Goal: Information Seeking & Learning: Get advice/opinions

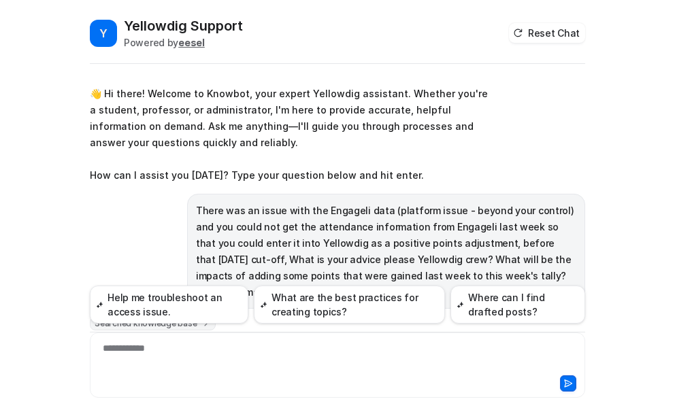
scroll to position [308, 0]
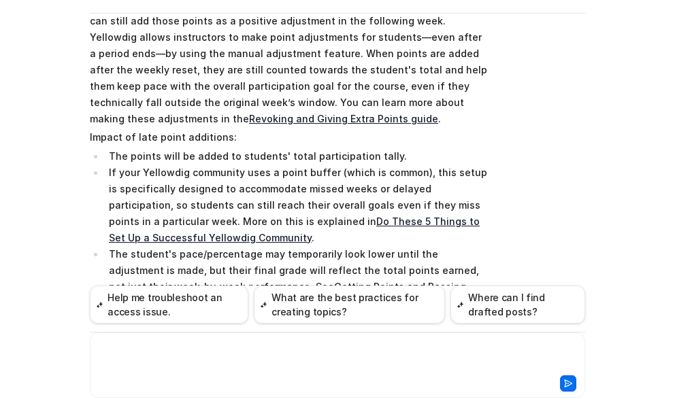
click at [145, 350] on div at bounding box center [337, 356] width 488 height 31
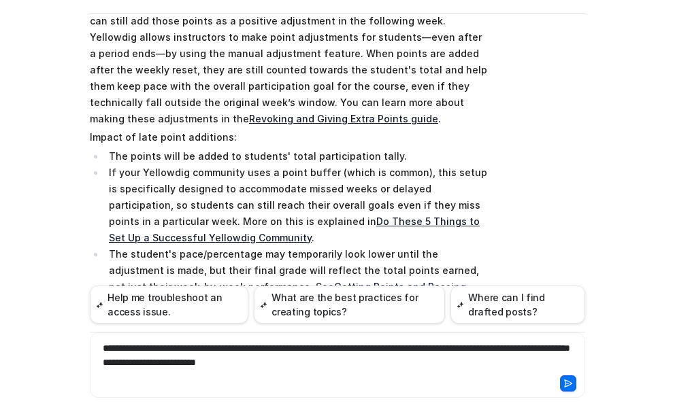
click at [372, 364] on div "**********" at bounding box center [337, 356] width 488 height 31
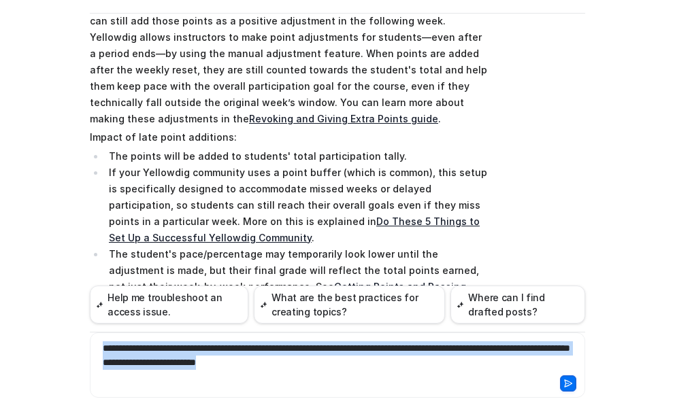
drag, startPoint x: 372, startPoint y: 364, endPoint x: 37, endPoint y: 343, distance: 335.2
click at [37, 343] on div "Y Yellowdig Support Powered by eesel Reset Chat 👋 Hi there! Welcome to Knowbot,…" at bounding box center [337, 207] width 675 height 414
copy div "**********"
click at [563, 383] on icon at bounding box center [568, 384] width 10 height 10
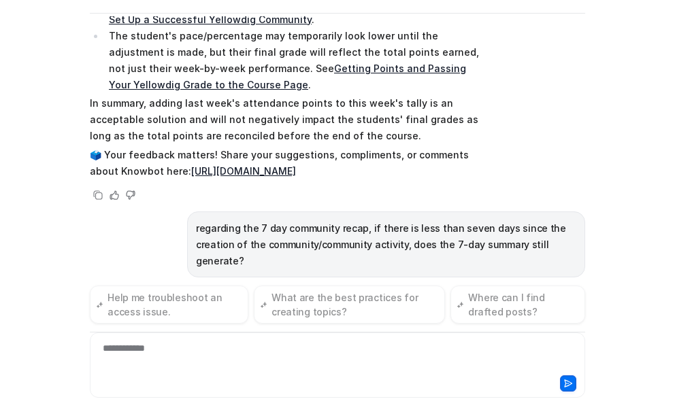
scroll to position [532, 0]
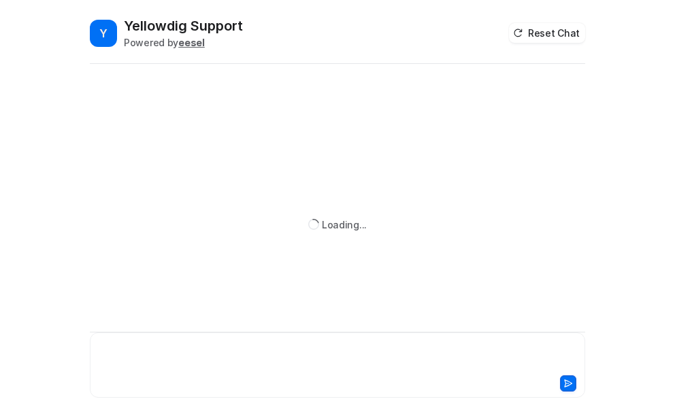
click at [120, 350] on div at bounding box center [337, 356] width 488 height 31
paste div
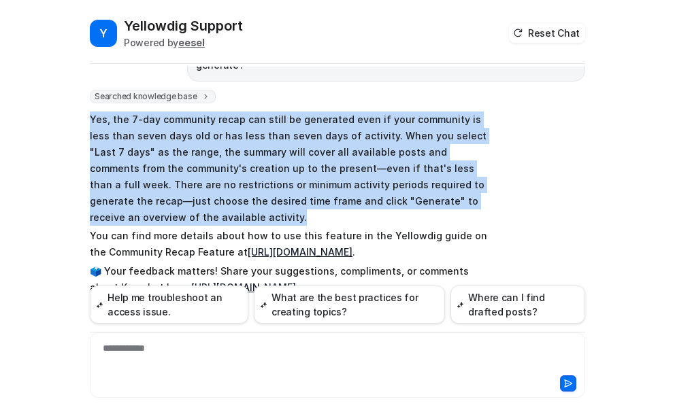
drag, startPoint x: 86, startPoint y: 100, endPoint x: 468, endPoint y: 197, distance: 394.3
click at [468, 197] on p "Yes, the 7-day community recap can still be generated even if your community is…" at bounding box center [289, 169] width 398 height 114
copy p "Yes, the 7-day community recap can still be generated even if your community is…"
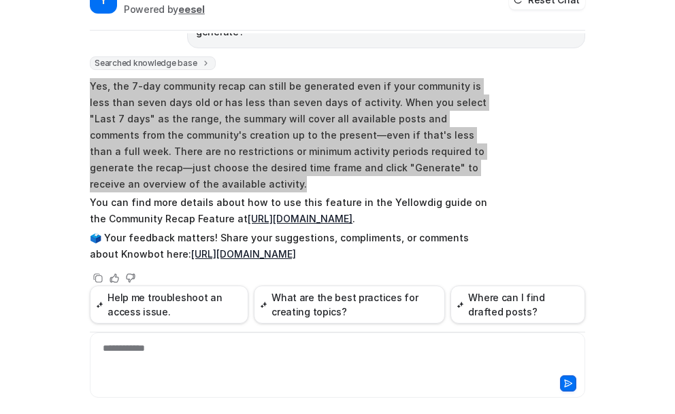
scroll to position [50, 0]
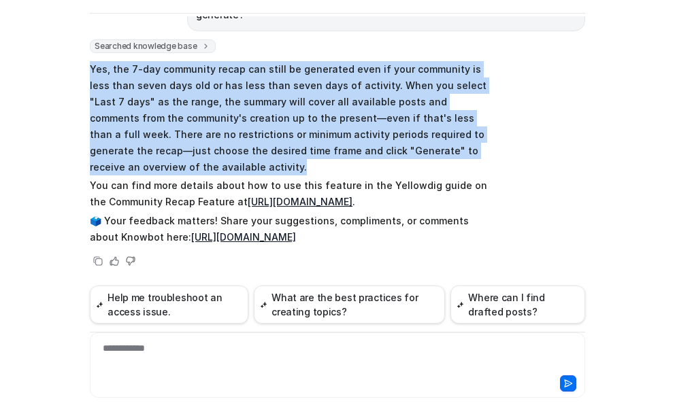
click at [248, 199] on link "[URL][DOMAIN_NAME]" at bounding box center [300, 202] width 105 height 12
